Goal: Navigation & Orientation: Understand site structure

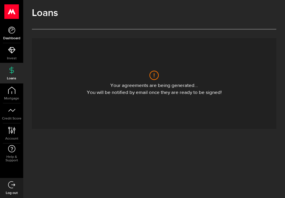
click at [9, 32] on icon at bounding box center [11, 29] width 7 height 7
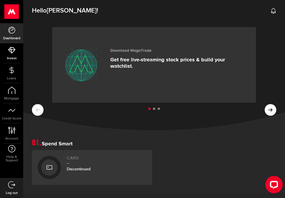
click at [17, 59] on span "Invest" at bounding box center [11, 58] width 23 height 3
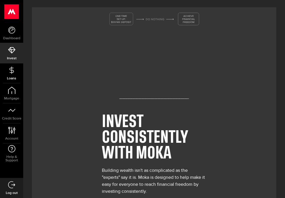
click at [12, 72] on use at bounding box center [11, 69] width 4 height 7
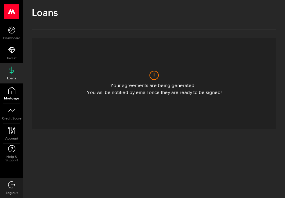
click at [9, 91] on icon at bounding box center [11, 90] width 7 height 7
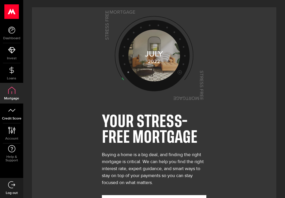
click at [8, 117] on span "Credit Score" at bounding box center [11, 118] width 23 height 3
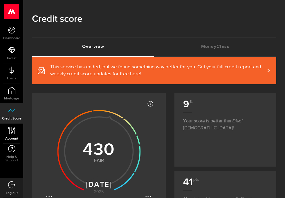
click at [8, 127] on icon at bounding box center [12, 130] width 8 height 7
